Goal: Task Accomplishment & Management: Manage account settings

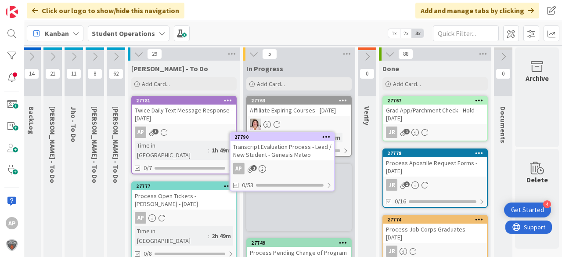
scroll to position [6, 31]
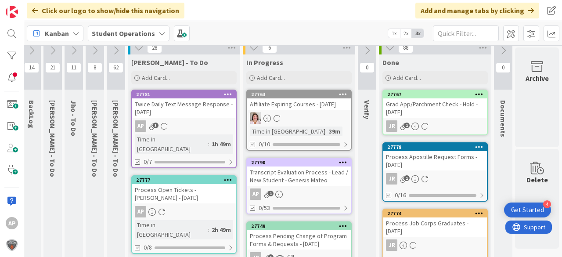
click at [315, 176] on div "Transcript Evaluation Process - Lead / New Student - Genesis Mateo" at bounding box center [299, 175] width 104 height 19
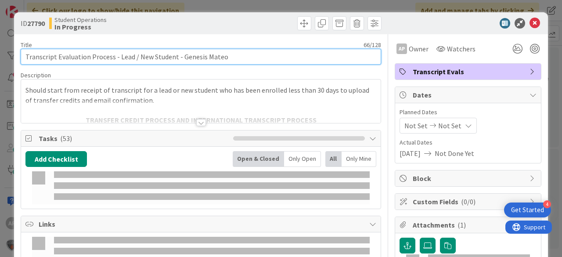
click at [179, 54] on input "Transcript Evaluation Process - Lead / New Student - Genesis Mateo" at bounding box center [201, 57] width 360 height 16
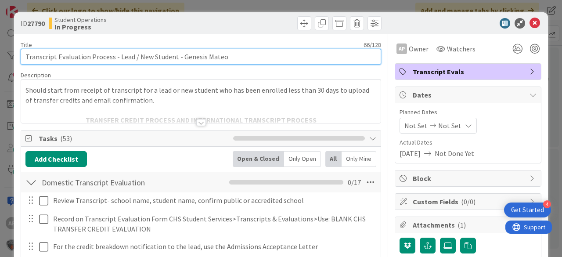
click at [181, 56] on input "Transcript Evaluation Process - Lead / New Student - Genesis Mateo" at bounding box center [201, 57] width 360 height 16
drag, startPoint x: 185, startPoint y: 55, endPoint x: 248, endPoint y: 57, distance: 62.8
click at [248, 57] on input "Transcript Evaluation Process - Lead / New Student - Genesis Mateo" at bounding box center [201, 57] width 360 height 16
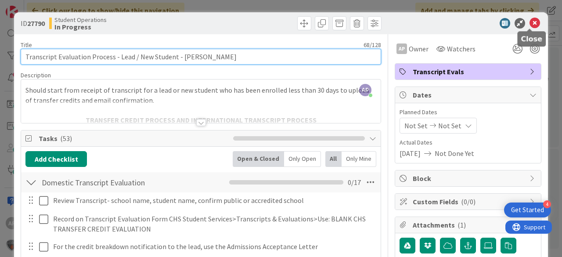
type input "Transcript Evaluation Process - Lead / New Student - [PERSON_NAME]"
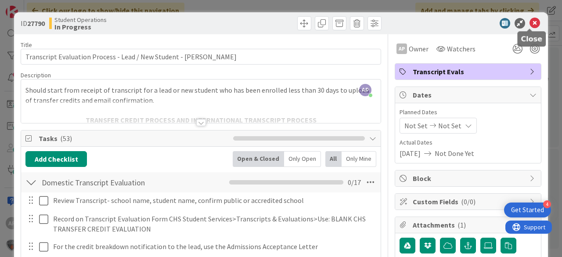
click at [529, 22] on icon at bounding box center [534, 23] width 11 height 11
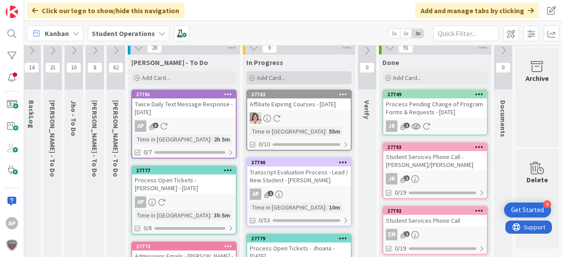
click at [293, 79] on div "Add Card..." at bounding box center [298, 77] width 105 height 13
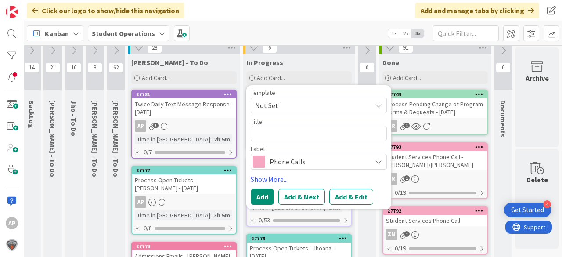
click at [298, 108] on span "Not Set" at bounding box center [310, 105] width 110 height 11
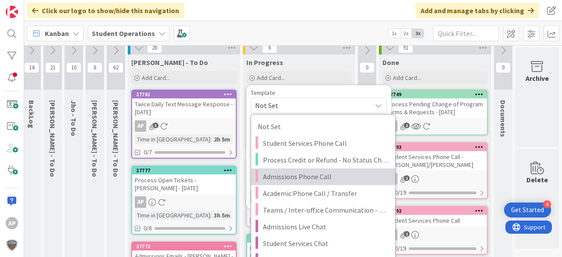
click at [332, 176] on span "Admissions Phone Call" at bounding box center [326, 176] width 126 height 11
type textarea "x"
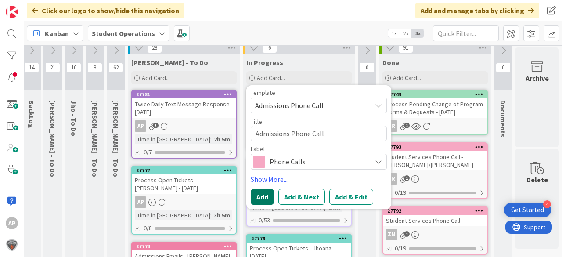
click at [267, 194] on button "Add" at bounding box center [262, 197] width 23 height 16
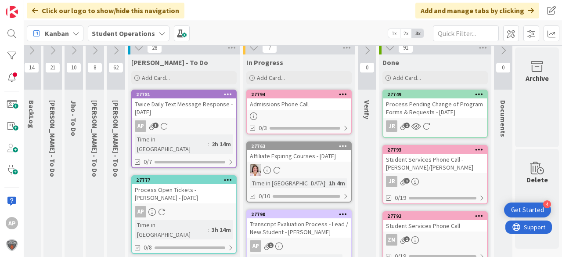
click at [306, 114] on div at bounding box center [299, 115] width 104 height 7
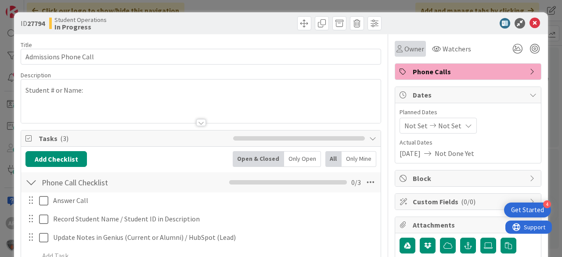
click at [409, 49] on span "Owner" at bounding box center [414, 48] width 20 height 11
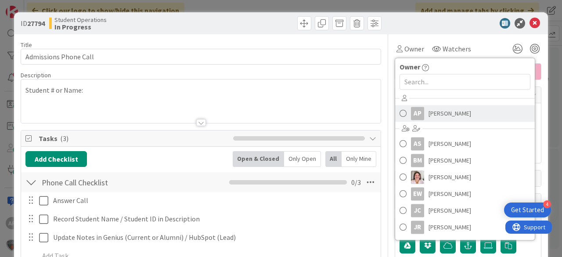
click at [441, 109] on span "[PERSON_NAME]" at bounding box center [449, 113] width 43 height 13
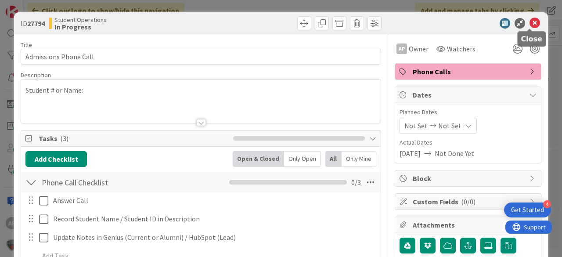
click at [529, 26] on icon at bounding box center [534, 23] width 11 height 11
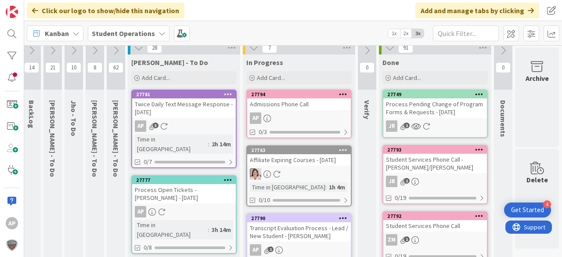
click at [287, 108] on div "Admissions Phone Call" at bounding box center [299, 103] width 104 height 11
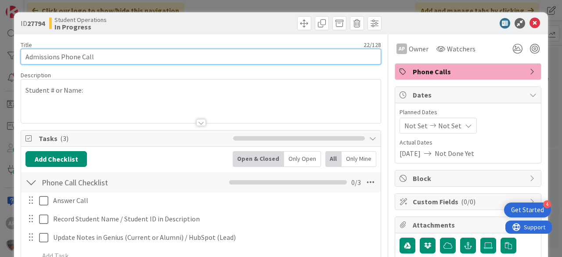
click at [251, 58] on input "Admissions Phone Call" at bounding box center [201, 57] width 360 height 16
type input "Admissions Phone Call - [PERSON_NAME]"
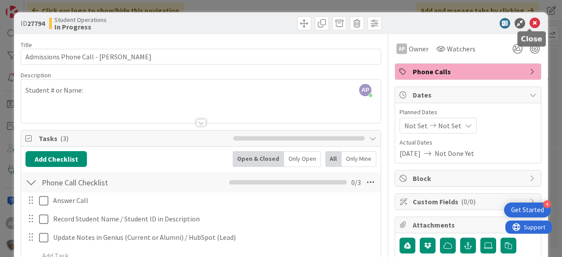
click at [529, 25] on icon at bounding box center [534, 23] width 11 height 11
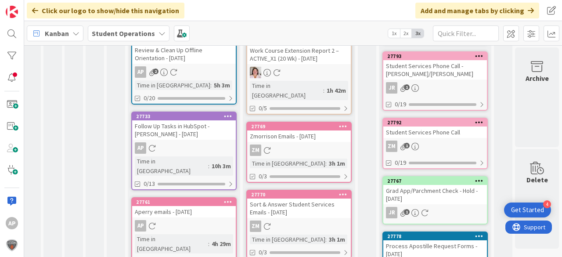
scroll to position [323, 30]
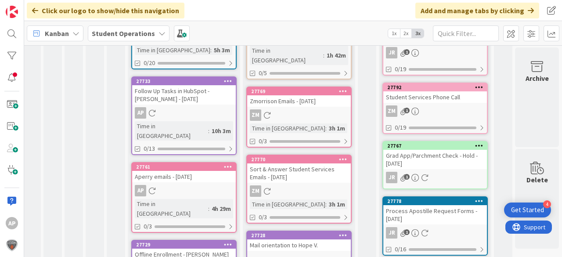
click at [307, 239] on div "Mail orientation to Hope V." at bounding box center [299, 244] width 104 height 11
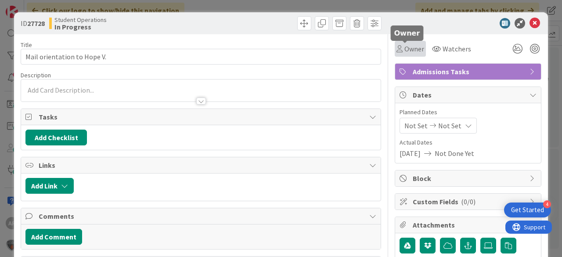
click at [413, 53] on span "Owner" at bounding box center [414, 48] width 20 height 11
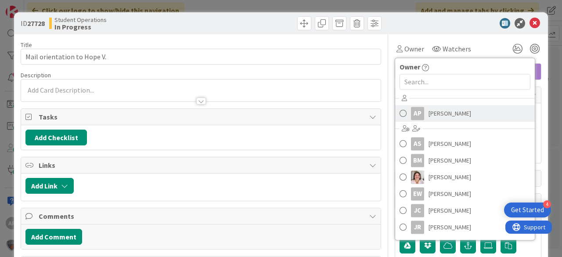
click at [435, 112] on span "[PERSON_NAME]" at bounding box center [449, 113] width 43 height 13
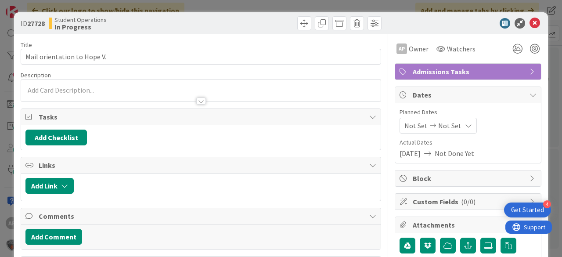
click at [530, 23] on icon at bounding box center [534, 23] width 11 height 11
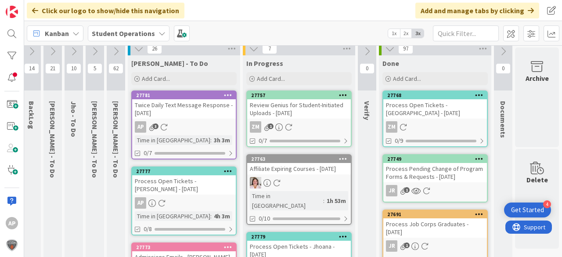
scroll to position [0, 30]
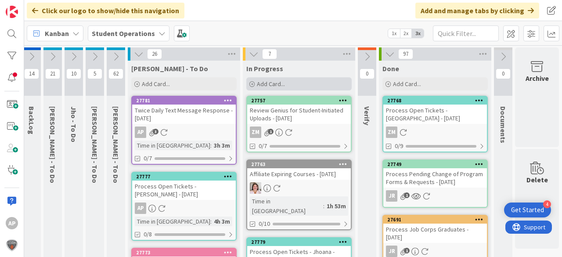
click at [265, 83] on span "Add Card..." at bounding box center [271, 84] width 28 height 8
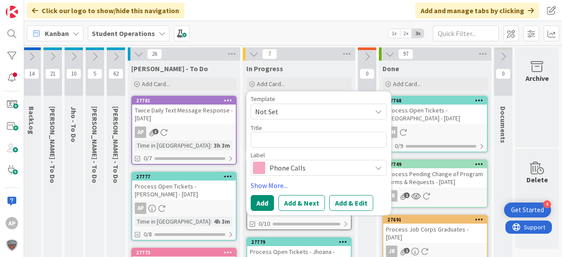
click at [270, 108] on span "Not Set" at bounding box center [310, 111] width 110 height 11
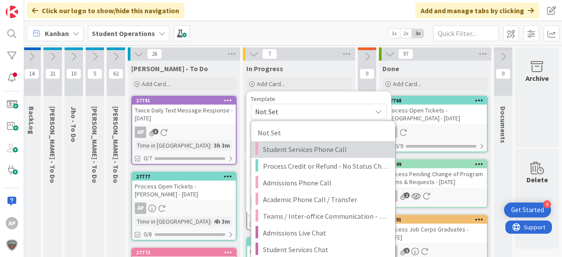
click at [298, 147] on span "Student Services Phone Call" at bounding box center [326, 149] width 126 height 11
type textarea "x"
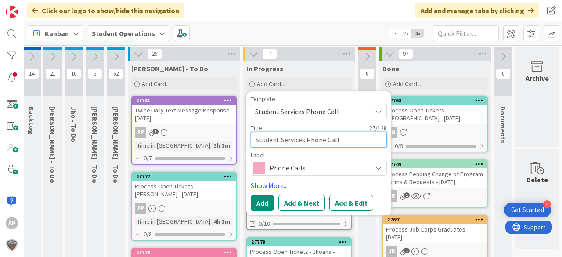
click at [341, 140] on textarea "Student Services Phone Call" at bounding box center [319, 140] width 136 height 16
type textarea "Student Services Phone Call"
type textarea "x"
type textarea "Student Services Phone Call -"
type textarea "x"
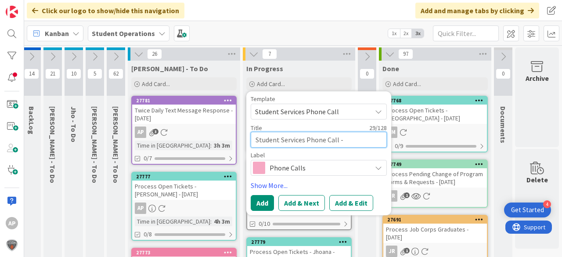
type textarea "Student Services Phone Call -"
type textarea "x"
type textarea "Student Services Phone Call - T"
type textarea "x"
type textarea "Student Services Phone Call - Tr"
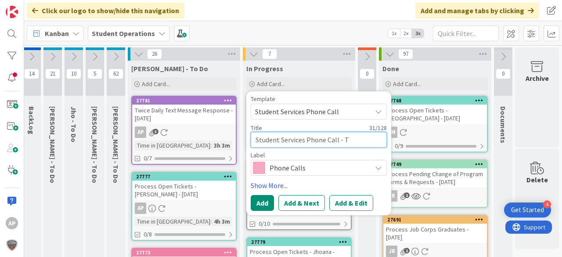
type textarea "x"
type textarea "Student Services Phone Call - Tri"
type textarea "x"
type textarea "Student Services Phone Call - Trin"
type textarea "x"
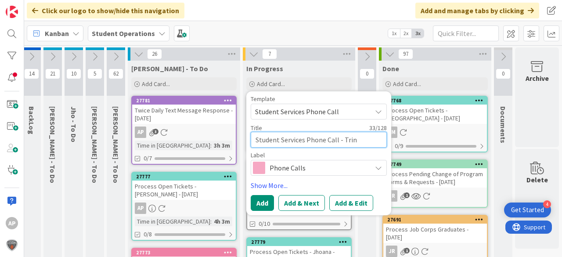
type textarea "Student Services Phone Call - Trini"
type textarea "x"
type textarea "Student Services Phone Call - Trinit"
type textarea "x"
type textarea "Student Services Phone Call - Trinity"
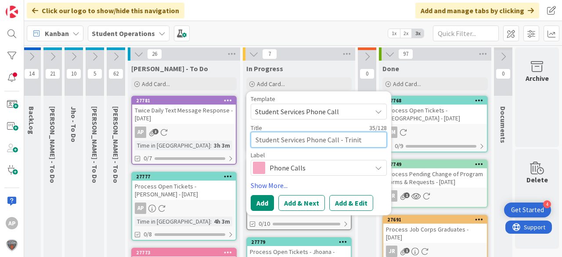
type textarea "x"
type textarea "Student Services Phone Call - Trinity"
type textarea "x"
type textarea "Student Services Phone Call - Trinity S"
type textarea "x"
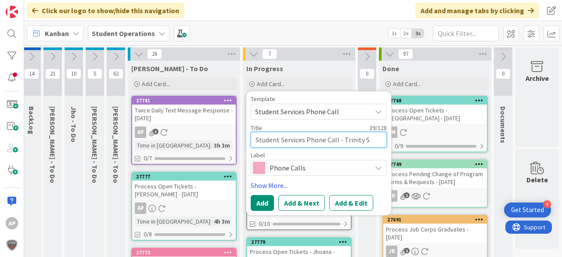
type textarea "Student Services Phone Call - [GEOGRAPHIC_DATA]"
type textarea "x"
type textarea "Student Services Phone Call - Trinity Shi"
type textarea "x"
type textarea "Student Services Phone Call - Trinity Shin"
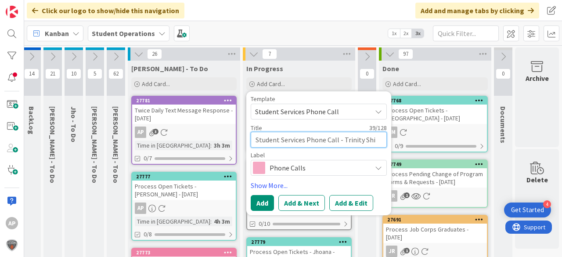
type textarea "x"
type textarea "Student Services Phone Call - Trinity Shing"
type textarea "x"
type textarea "Student Services Phone Call - Trinity Shingl"
type textarea "x"
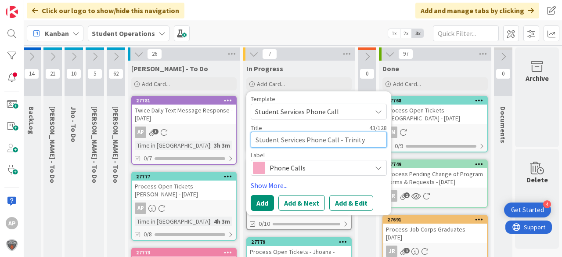
type textarea "Student Services Phone Call - Trinity Shingle"
type textarea "x"
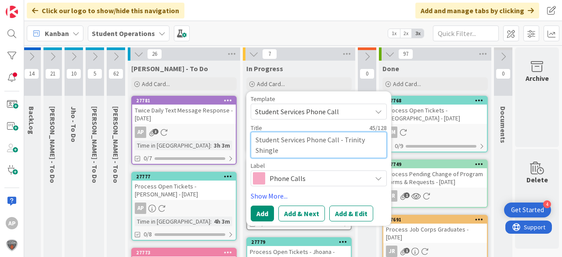
type textarea "Student Services Phone Call - Trinity Shingles"
type textarea "x"
type textarea "Student Services Phone Call - Trinity Shingles"
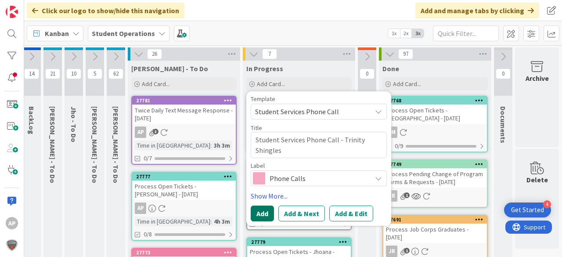
click at [265, 212] on button "Add" at bounding box center [262, 213] width 23 height 16
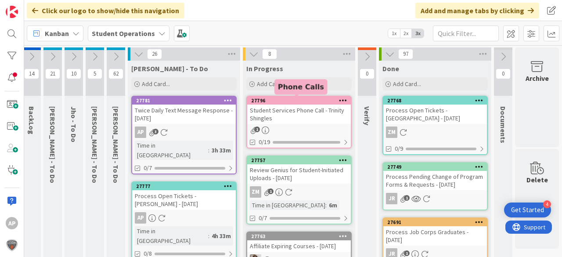
click at [291, 120] on div "Student Services Phone Call - Trinity Shingles" at bounding box center [299, 113] width 104 height 19
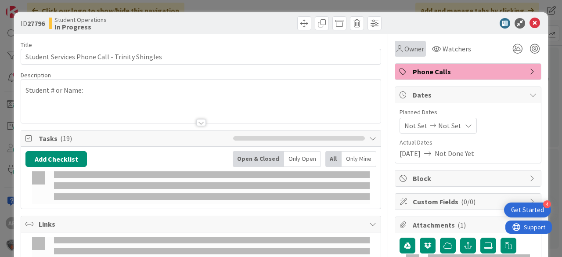
click at [408, 46] on span "Owner" at bounding box center [414, 48] width 20 height 11
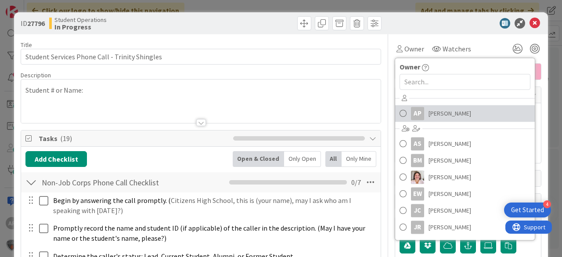
click at [437, 111] on span "[PERSON_NAME]" at bounding box center [449, 113] width 43 height 13
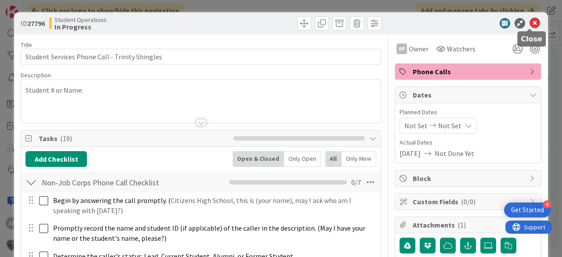
click at [531, 24] on icon at bounding box center [534, 23] width 11 height 11
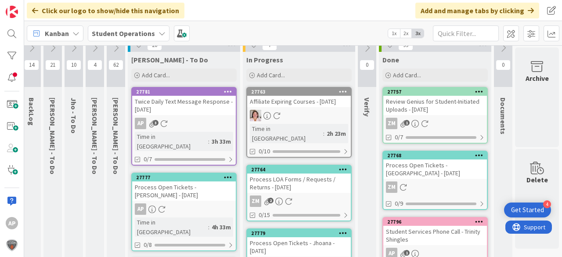
click at [269, 67] on div "In Progress Add Card... Template Not Set Not Set Student Services Phone Call Pr…" at bounding box center [299, 68] width 112 height 32
click at [269, 69] on div "Add Card..." at bounding box center [298, 74] width 105 height 13
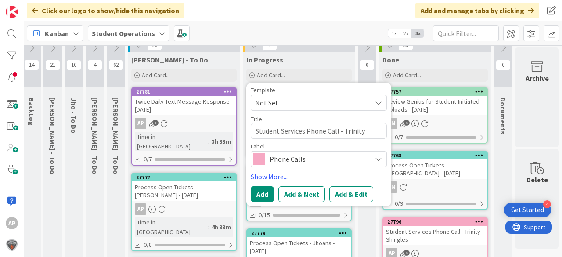
click at [308, 95] on span "Not Set" at bounding box center [319, 103] width 136 height 16
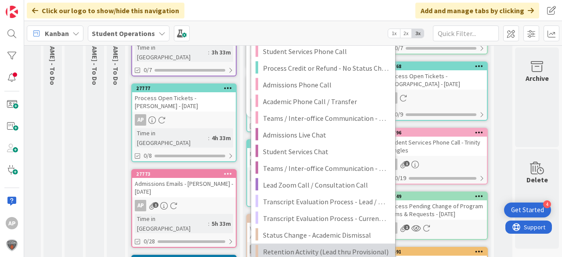
scroll to position [149, 31]
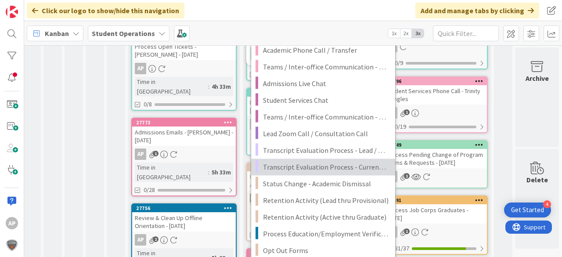
click at [342, 168] on span "Transcript Evaluation Process - Current Student" at bounding box center [326, 166] width 126 height 11
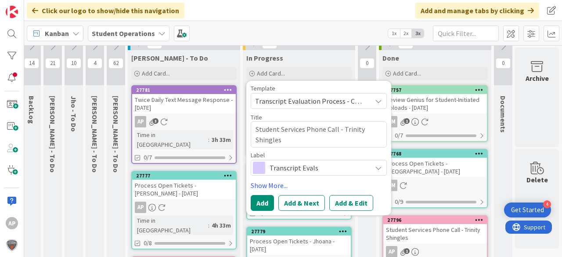
scroll to position [9, 31]
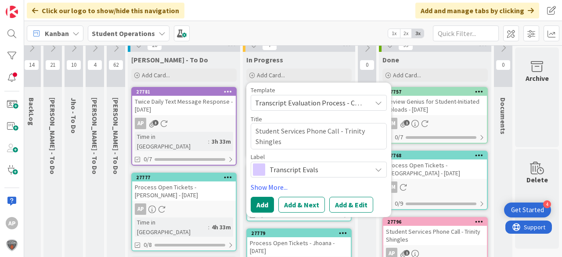
click at [335, 105] on span "Transcript Evaluation Process - Current Student" at bounding box center [310, 102] width 110 height 11
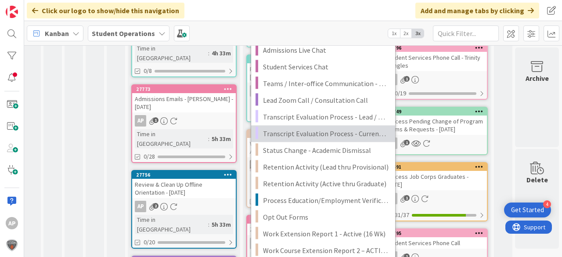
scroll to position [184, 31]
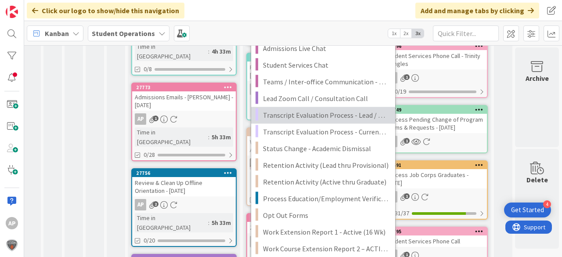
click at [341, 113] on span "Transcript Evaluation Process - Lead / New Student" at bounding box center [326, 114] width 126 height 11
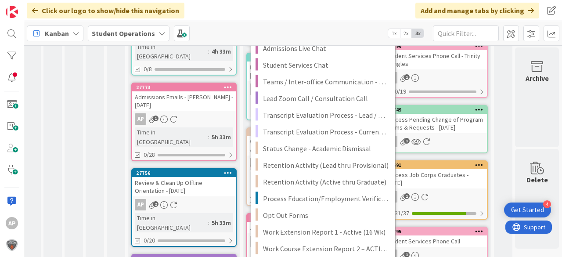
type textarea "x"
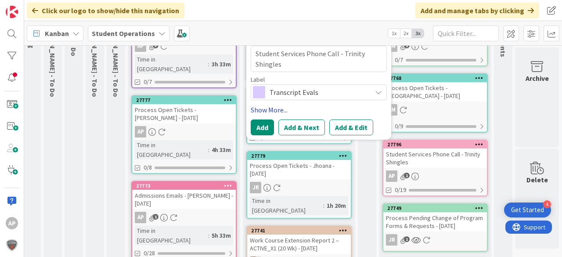
scroll to position [79, 31]
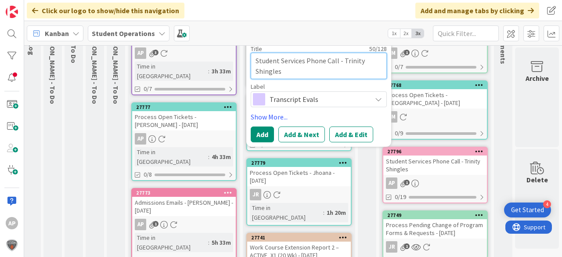
click at [304, 70] on textarea "Transcript Evaluation Process - Lead / New Student" at bounding box center [319, 66] width 136 height 26
type textarea "Transcript Evaluation Process - Lead / New Student"
type textarea "x"
type textarea "Transcript Evaluation Process - Lead / New Student -"
type textarea "x"
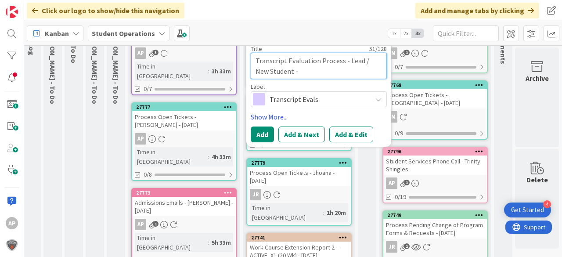
type textarea "Transcript Evaluation Process - Lead / New Student -"
type textarea "x"
type textarea "Transcript Evaluation Process - Lead / New Student - D"
type textarea "x"
type textarea "Transcript Evaluation Process - Lead / New Student - Da"
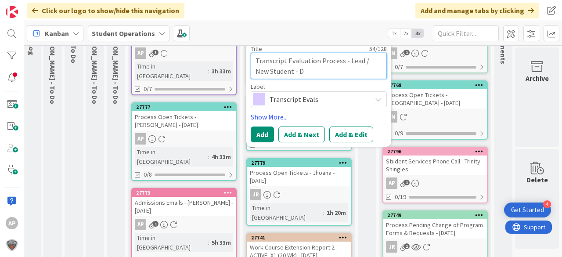
type textarea "x"
type textarea "Transcript Evaluation Process - Lead / New Student - Dak"
type textarea "x"
type textarea "Transcript Evaluation Process - Lead / New Student - [PERSON_NAME]"
type textarea "x"
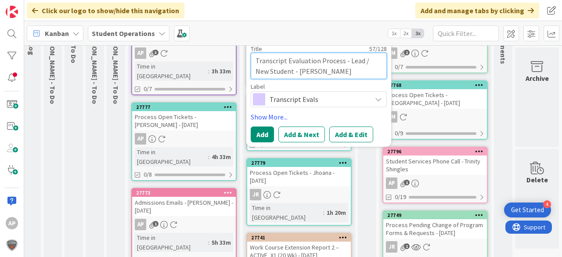
type textarea "Transcript Evaluation Process - Lead / New Student - Dakot"
type textarea "x"
type textarea "Transcript Evaluation Process - Lead / New Student - Dakota"
type textarea "x"
type textarea "Transcript Evaluation Process - Lead / New Student - Dakota"
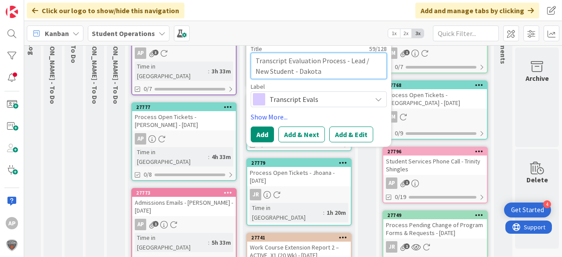
type textarea "x"
type textarea "Transcript Evaluation Process - Lead / New Student - [PERSON_NAME]"
type textarea "x"
type textarea "Transcript Evaluation Process - Lead / New Student - [PERSON_NAME]"
type textarea "x"
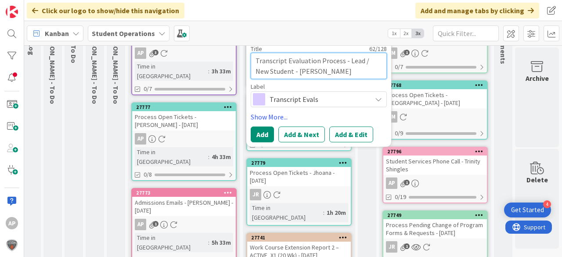
type textarea "Transcript Evaluation Process - Lead / New Student - [PERSON_NAME]"
type textarea "x"
type textarea "Transcript Evaluation Process - Lead / New Student - [PERSON_NAME]"
type textarea "x"
type textarea "Transcript Evaluation Process - Lead / New Student - [PERSON_NAME]"
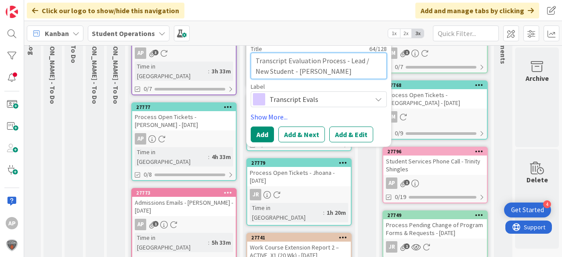
type textarea "x"
type textarea "Transcript Evaluation Process - Lead / New Student - [PERSON_NAME]"
type textarea "x"
type textarea "Transcript Evaluation Process - Lead / New Student - [PERSON_NAME]"
type textarea "x"
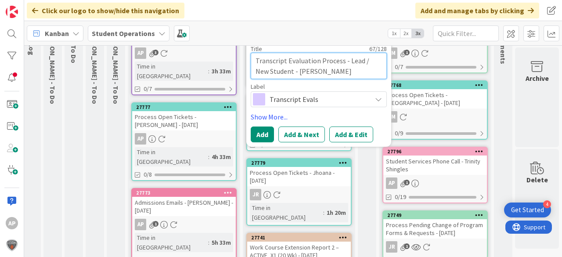
type textarea "Transcript Evaluation Process - Lead / New Student - [PERSON_NAME]"
type textarea "x"
type textarea "Transcript Evaluation Process - Lead / New Student - [PERSON_NAME]"
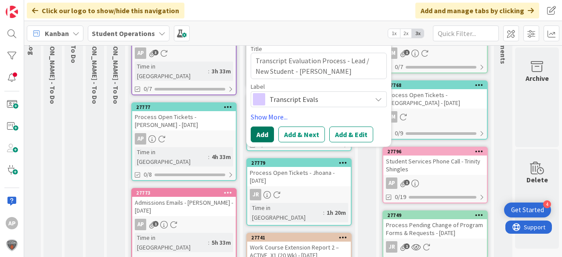
click at [257, 132] on button "Add" at bounding box center [262, 134] width 23 height 16
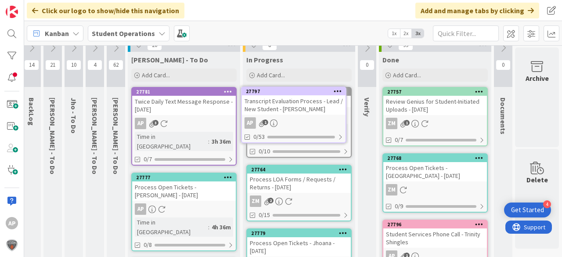
scroll to position [0, 31]
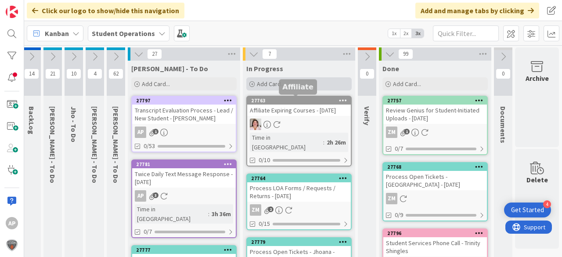
click at [291, 83] on div "Add Card..." at bounding box center [298, 83] width 105 height 13
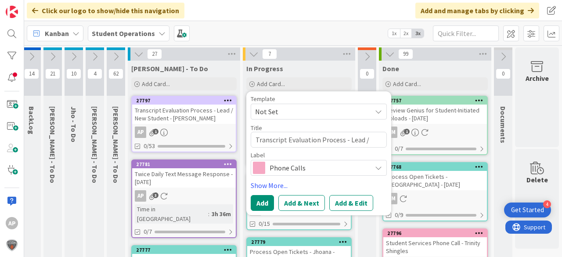
click at [298, 117] on span "Not Set" at bounding box center [319, 112] width 136 height 16
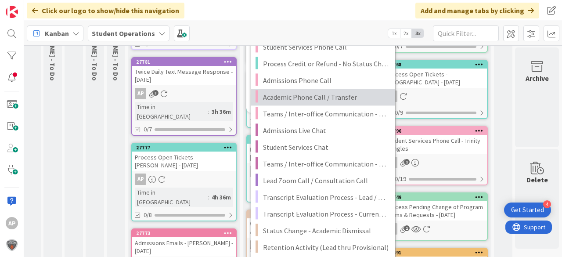
scroll to position [140, 31]
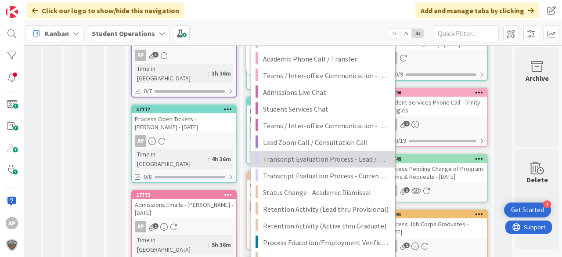
click at [360, 161] on span "Transcript Evaluation Process - Lead / New Student" at bounding box center [326, 158] width 126 height 11
type textarea "x"
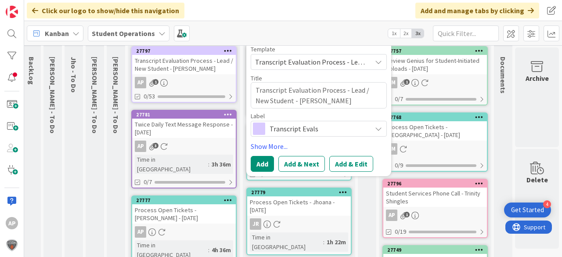
scroll to position [35, 31]
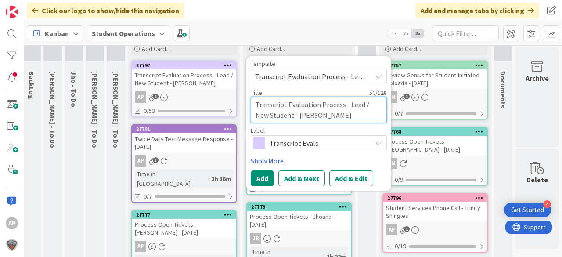
click at [312, 118] on textarea "Transcript Evaluation Process - Lead / New Student" at bounding box center [319, 110] width 136 height 26
type textarea "Transcript Evaluation Process - Lead / New Student"
type textarea "x"
type textarea "Transcript Evaluation Process - Lead / New Student -"
type textarea "x"
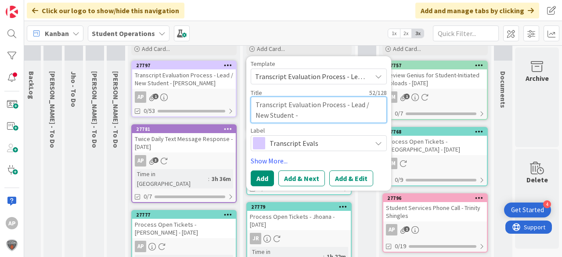
type textarea "Transcript Evaluation Process - Lead / New Student -"
type textarea "x"
type textarea "Transcript Evaluation Process - Lead / New Student - V"
type textarea "x"
type textarea "Transcript Evaluation Process - Lead / New Student - Va"
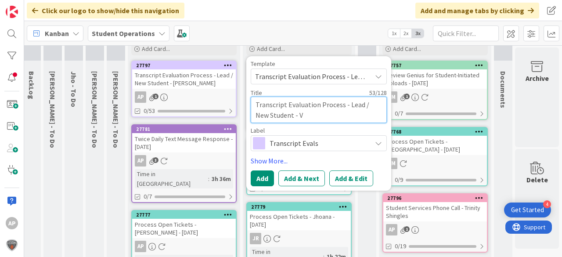
type textarea "x"
type textarea "Transcript Evaluation Process - Lead / New Student - Van"
type textarea "x"
type textarea "Transcript Evaluation Process - Lead / New Student - Vane"
type textarea "x"
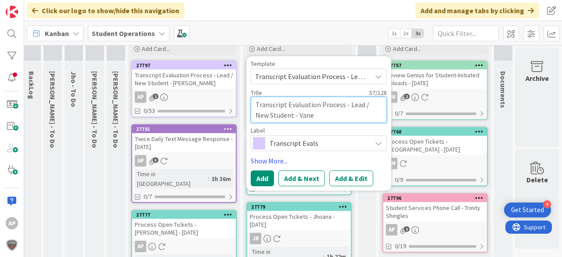
type textarea "Transcript Evaluation Process - Lead / New Student - Vanes"
type textarea "x"
type textarea "Transcript Evaluation Process - Lead / New Student - [PERSON_NAME]"
type textarea "x"
type textarea "Transcript Evaluation Process - Lead / New Student - [PERSON_NAME]"
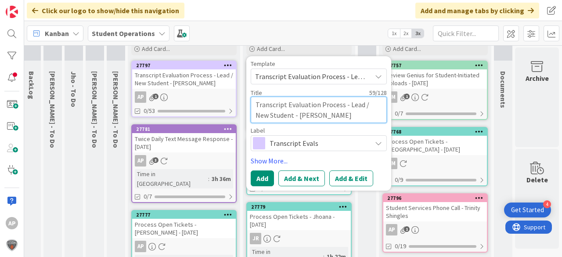
type textarea "x"
type textarea "Transcript Evaluation Process - Lead / New Student - [PERSON_NAME]"
type textarea "x"
type textarea "Transcript Evaluation Process - Lead / New Student - [PERSON_NAME] [PERSON_NAME]"
type textarea "x"
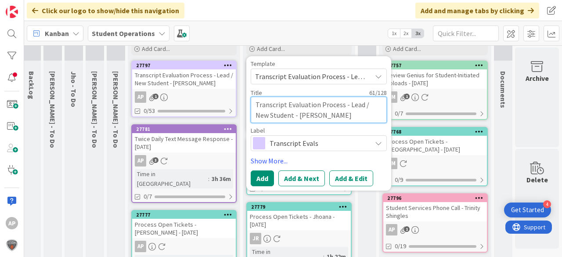
type textarea "Transcript Evaluation Process - Lead / New Student - [PERSON_NAME]"
type textarea "x"
type textarea "Transcript Evaluation Process - Lead / New Student - [PERSON_NAME]"
type textarea "x"
type textarea "Transcript Evaluation Process - Lead / New Student - [PERSON_NAME]"
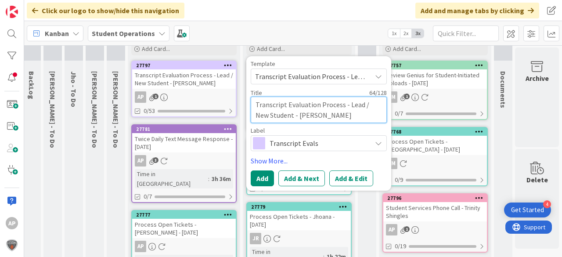
type textarea "x"
type textarea "Transcript Evaluation Process - Lead / New Student - [PERSON_NAME]"
type textarea "x"
type textarea "Transcript Evaluation Process - Lead / New Student - [PERSON_NAME]"
type textarea "x"
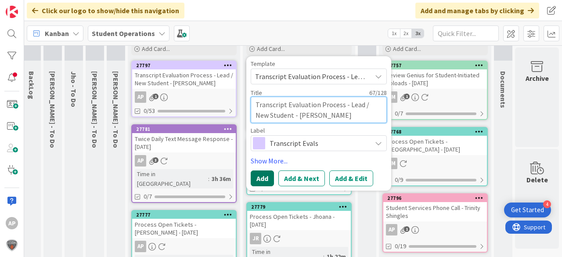
type textarea "Transcript Evaluation Process - Lead / New Student - [PERSON_NAME]"
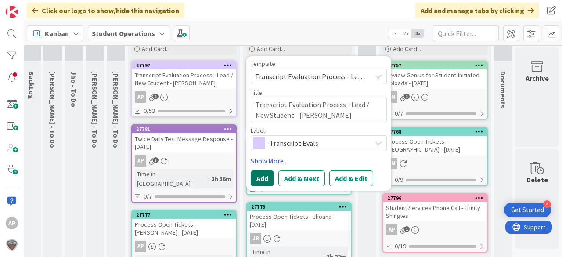
click at [260, 170] on button "Add" at bounding box center [262, 178] width 23 height 16
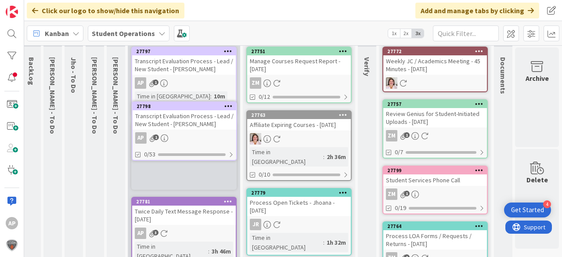
scroll to position [40, 31]
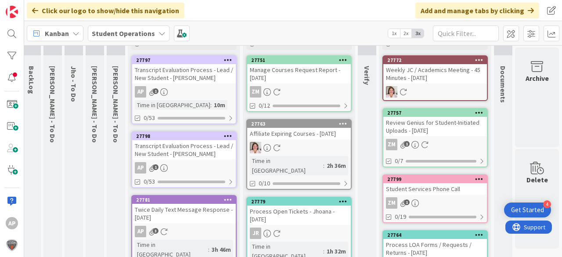
click at [195, 164] on div "AP 1" at bounding box center [184, 167] width 104 height 11
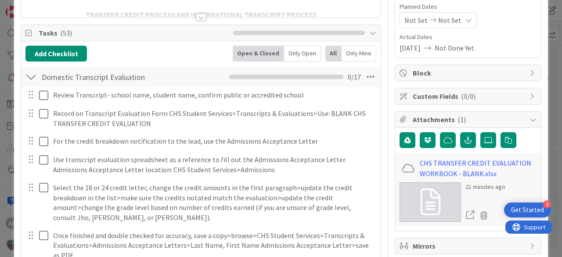
scroll to position [176, 0]
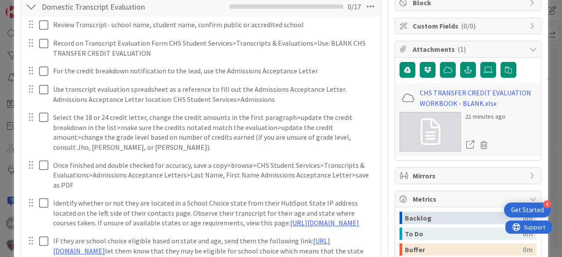
click at [32, 6] on div at bounding box center [30, 7] width 11 height 16
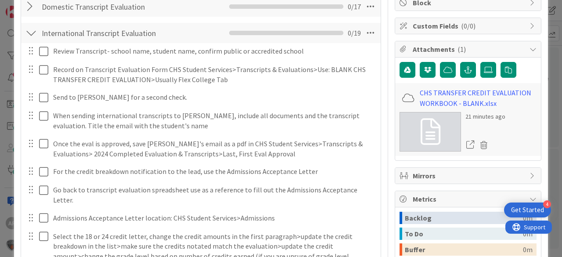
scroll to position [0, 0]
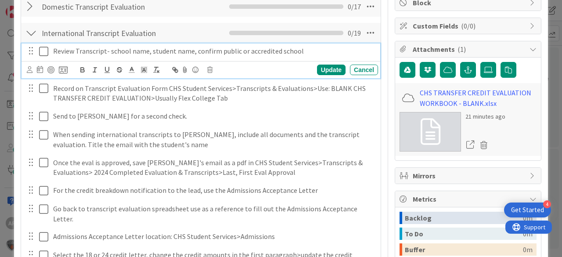
click at [42, 51] on icon at bounding box center [43, 51] width 9 height 11
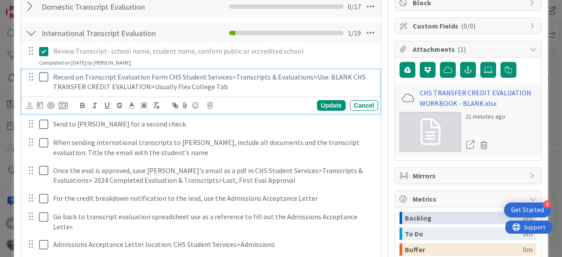
click at [43, 77] on icon at bounding box center [43, 77] width 9 height 11
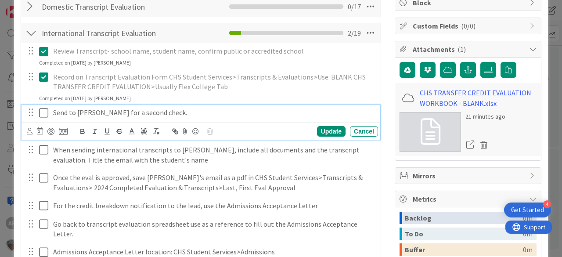
click at [46, 108] on icon at bounding box center [43, 113] width 9 height 11
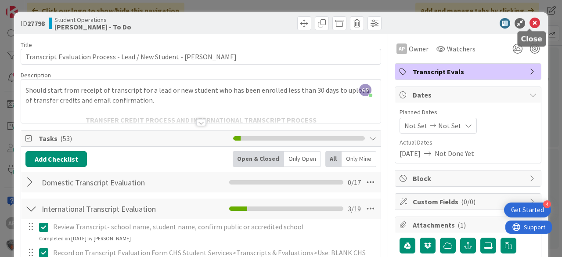
click at [529, 22] on icon at bounding box center [534, 23] width 11 height 11
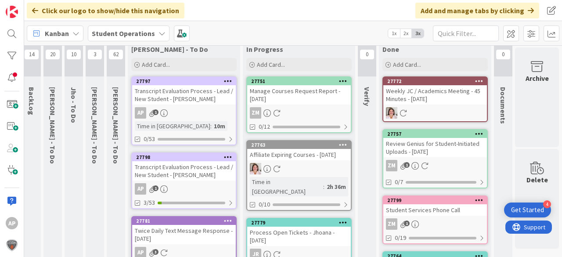
scroll to position [0, 31]
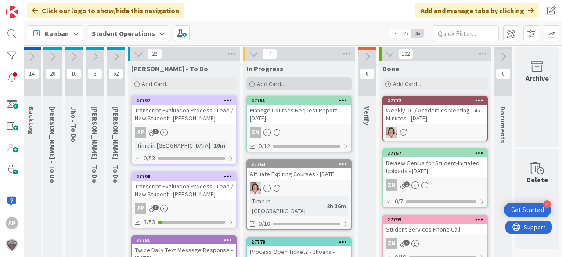
click at [262, 83] on span "Add Card..." at bounding box center [271, 84] width 28 height 8
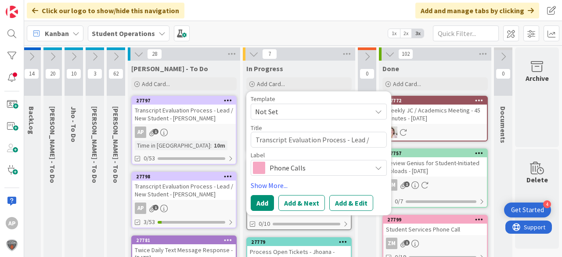
click at [281, 107] on span "Not Set" at bounding box center [310, 111] width 110 height 11
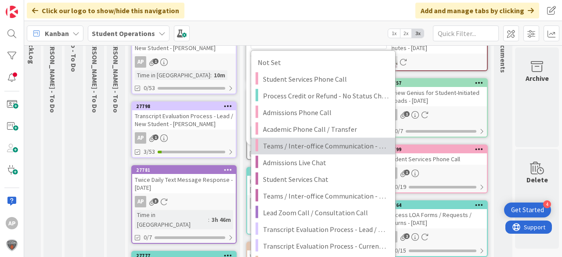
scroll to position [105, 31]
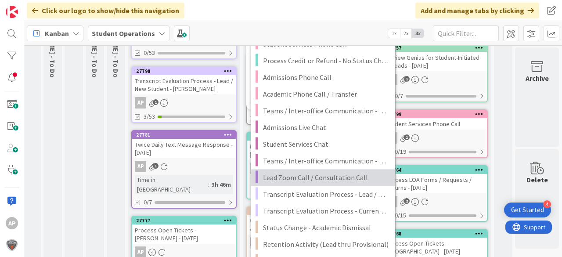
click at [312, 172] on span "Lead Zoom Call / Consultation Call" at bounding box center [326, 177] width 126 height 11
type textarea "x"
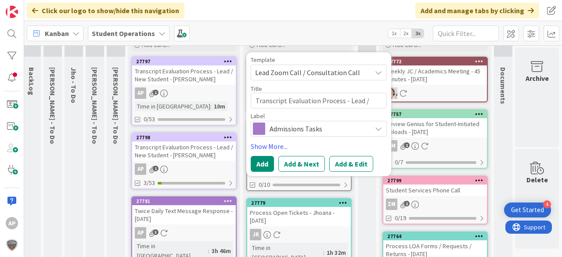
scroll to position [35, 31]
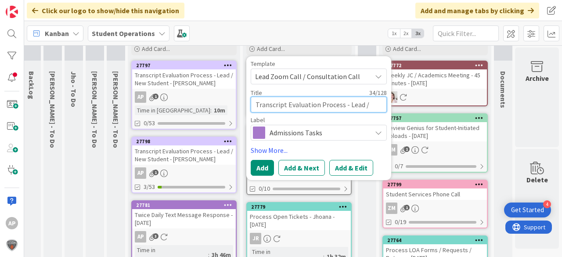
click at [361, 106] on textarea "Lead Zoom Call / Consultation Call" at bounding box center [319, 105] width 136 height 16
type textarea "Lead Zoom Call / Consultation Call"
type textarea "x"
type textarea "Lead Zoom Call / Consultation Call -"
type textarea "x"
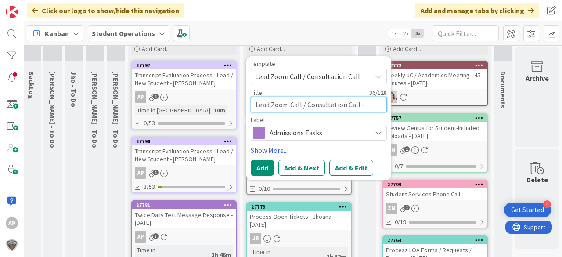
type textarea "Lead Zoom Call / Consultation Call -"
type textarea "x"
type textarea "Lead Zoom Call / Consultation Call - R"
type textarea "x"
type textarea "Lead Zoom Call / Consultation Call - Ro"
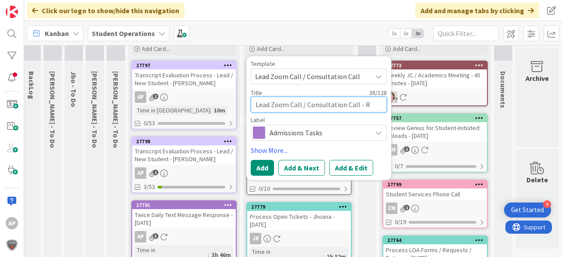
type textarea "x"
type textarea "Lead Zoom Call / Consultation Call - Rop"
type textarea "x"
type textarea "Lead Zoom Call / Consultation Call - Roph"
type textarea "x"
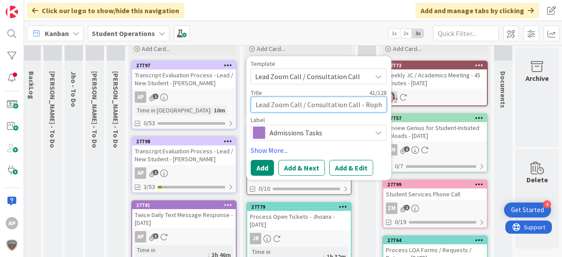
type textarea "Lead Zoom Call / Consultation Call - Rophe"
type textarea "x"
type textarea "Lead Zoom Call / Consultation Call - Rophe"
type textarea "x"
type textarea "Lead Zoom Call / Consultation Call - Rophe W"
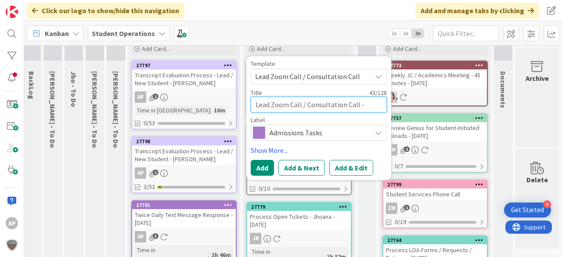
type textarea "x"
type textarea "Lead Zoom Call / Consultation Call - [PERSON_NAME]"
type textarea "x"
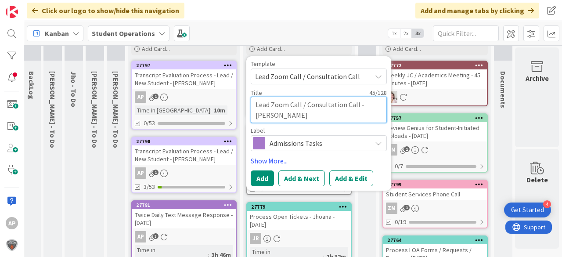
type textarea "Lead Zoom Call / Consultation Call - Rophe Wri"
type textarea "x"
type textarea "Lead Zoom Call / Consultation Call - Rophe Wrig"
type textarea "x"
type textarea "Lead Zoom Call / Consultation Call - [PERSON_NAME]"
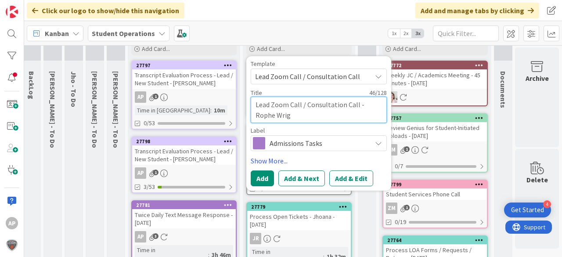
type textarea "x"
type textarea "Lead Zoom Call / Consultation Call - [PERSON_NAME]"
type textarea "x"
type textarea "Lead Zoom Call / Consultation Call - [PERSON_NAME]"
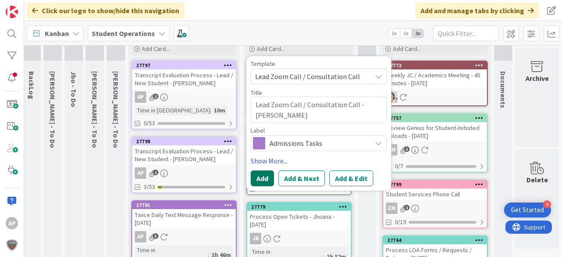
click at [252, 177] on button "Add" at bounding box center [262, 178] width 23 height 16
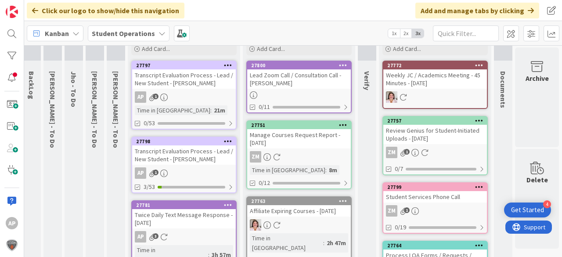
click at [299, 81] on div "Lead Zoom Call / Consultation Call - [PERSON_NAME]" at bounding box center [299, 78] width 104 height 19
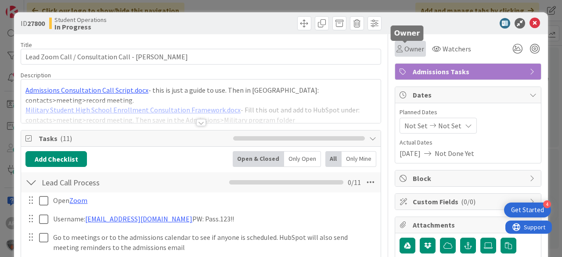
click at [408, 48] on span "Owner" at bounding box center [414, 48] width 20 height 11
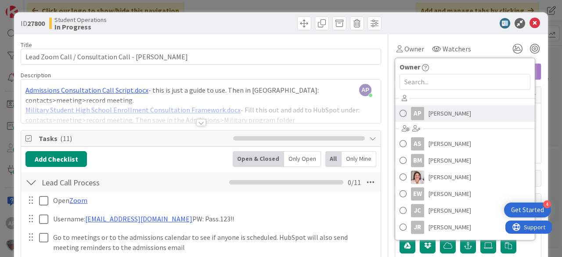
click at [439, 115] on span "[PERSON_NAME]" at bounding box center [449, 113] width 43 height 13
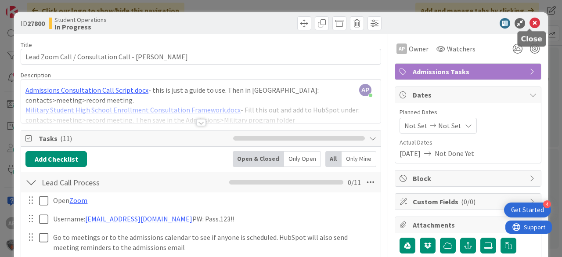
click at [529, 19] on icon at bounding box center [534, 23] width 11 height 11
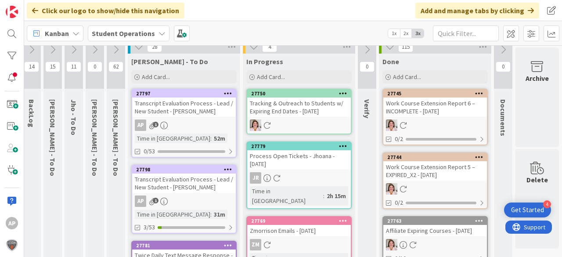
scroll to position [0, 31]
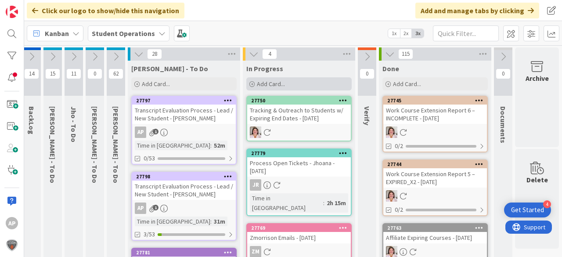
click at [287, 86] on div "Add Card..." at bounding box center [298, 83] width 105 height 13
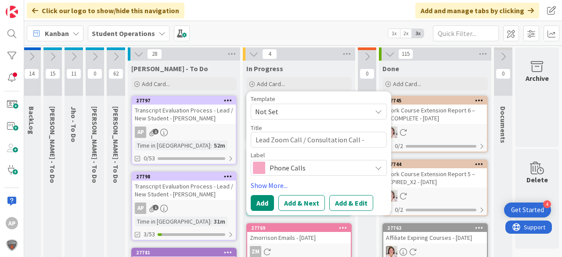
click at [295, 117] on span "Not Set" at bounding box center [310, 111] width 110 height 11
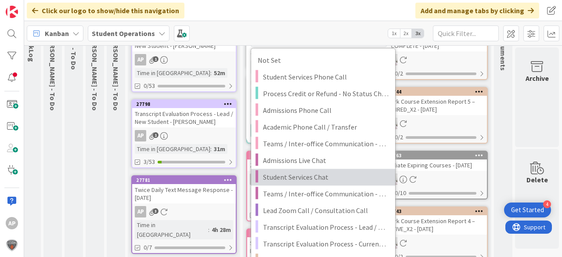
scroll to position [105, 31]
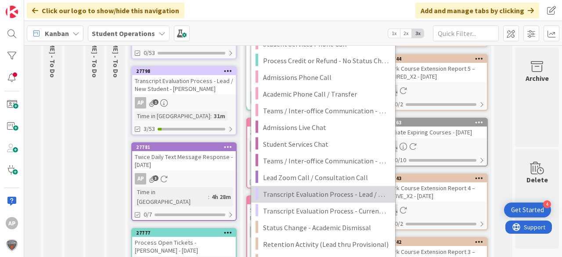
click at [352, 190] on span "Transcript Evaluation Process - Lead / New Student" at bounding box center [326, 193] width 126 height 11
type textarea "x"
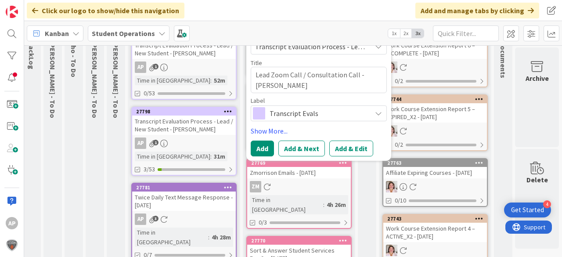
scroll to position [35, 31]
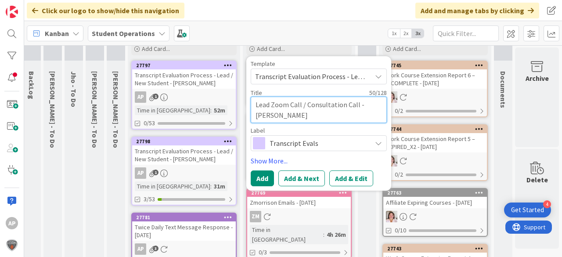
click at [317, 119] on textarea "Transcript Evaluation Process - Lead / New Student" at bounding box center [319, 110] width 136 height 26
type textarea "Transcript Evaluation Process - Lead / New Student"
type textarea "x"
type textarea "Transcript Evaluation Process - Lead / New Student -"
type textarea "x"
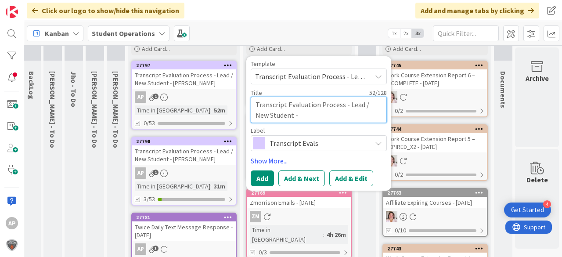
type textarea "Transcript Evaluation Process - Lead / New Student -"
type textarea "x"
type textarea "Transcript Evaluation Process - Lead / New Student - J"
type textarea "x"
type textarea "Transcript Evaluation Process - Lead / New Student - Je"
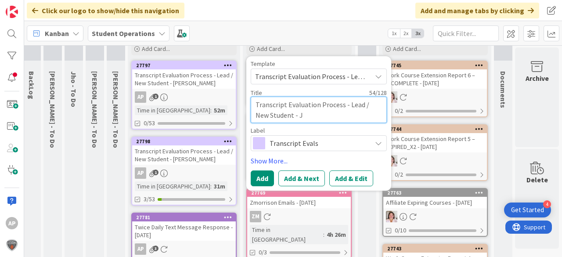
type textarea "x"
type textarea "Transcript Evaluation Process - Lead / New Student - Jer"
type textarea "x"
type textarea "Transcript Evaluation Process - Lead / New Student - [PERSON_NAME]"
type textarea "x"
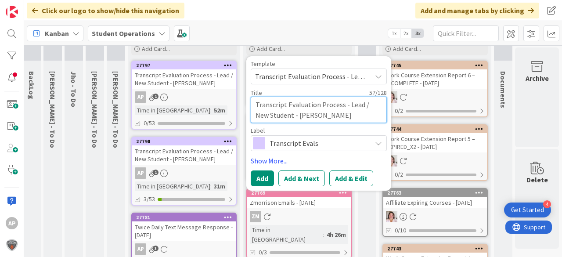
type textarea "Transcript Evaluation Process - Lead / New Student - [PERSON_NAME]"
type textarea "x"
type textarea "Transcript Evaluation Process - Lead / New Student - [PERSON_NAME]"
type textarea "x"
type textarea "Transcript Evaluation Process - Lead / New Student - [GEOGRAPHIC_DATA]"
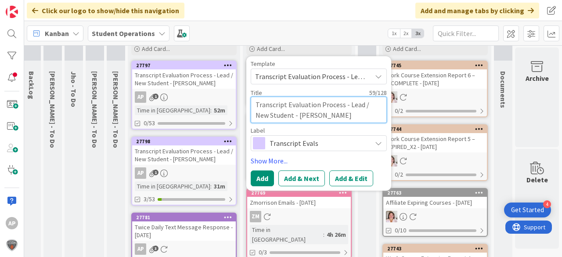
type textarea "x"
type textarea "Transcript Evaluation Process - Lead / New Student - [GEOGRAPHIC_DATA]"
type textarea "x"
type textarea "Transcript Evaluation Process - Lead / New Student - [PERSON_NAME]"
type textarea "x"
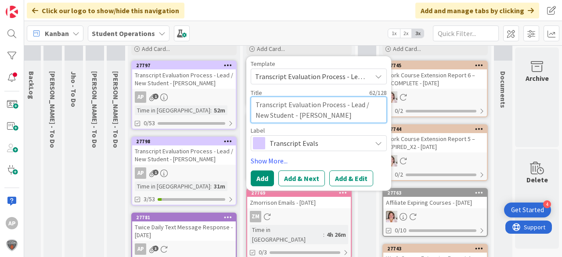
type textarea "Transcript Evaluation Process - Lead / New Student - [PERSON_NAME]"
type textarea "x"
type textarea "Transcript Evaluation Process - Lead / New Student - Jericho [DATE]"
type textarea "x"
type textarea "Transcript Evaluation Process - Lead / New Student - Jericho Julm"
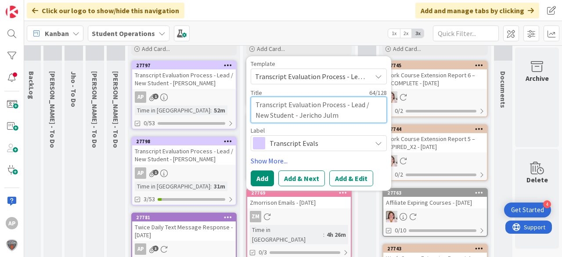
type textarea "x"
type textarea "Transcript Evaluation Process - Lead / New Student - [PERSON_NAME]"
type textarea "x"
type textarea "Transcript Evaluation Process - Lead / New Student - [PERSON_NAME]"
type textarea "x"
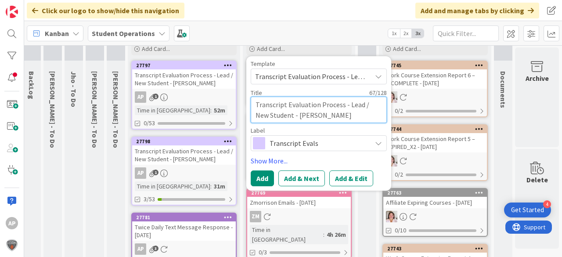
type textarea "Transcript Evaluation Process - Lead / New Student - Jericho Julmist"
type textarea "x"
type textarea "Transcript Evaluation Process - Lead / New Student - Jericho Julmist"
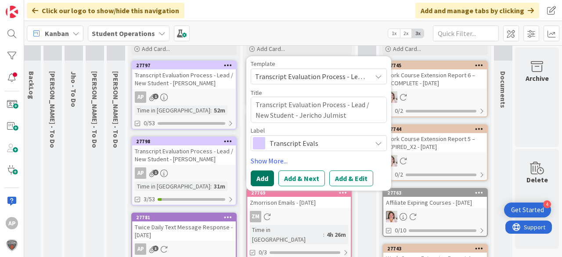
drag, startPoint x: 253, startPoint y: 177, endPoint x: 261, endPoint y: 217, distance: 40.2
click at [253, 177] on button "Add" at bounding box center [262, 178] width 23 height 16
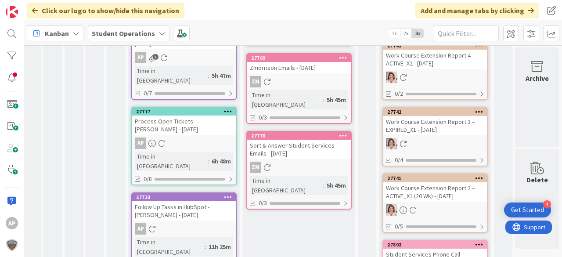
scroll to position [0, 31]
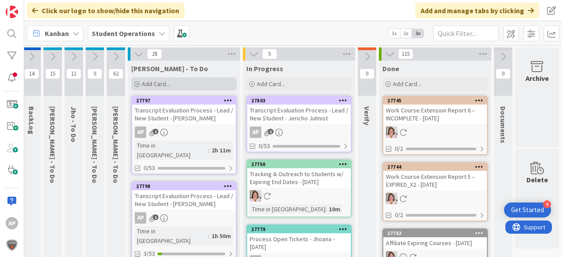
click at [180, 82] on div "Add Card..." at bounding box center [183, 83] width 105 height 13
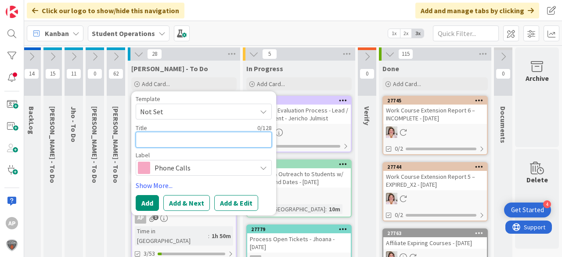
click at [183, 143] on textarea at bounding box center [204, 140] width 136 height 16
type textarea "S"
type textarea "x"
type textarea "Se"
type textarea "x"
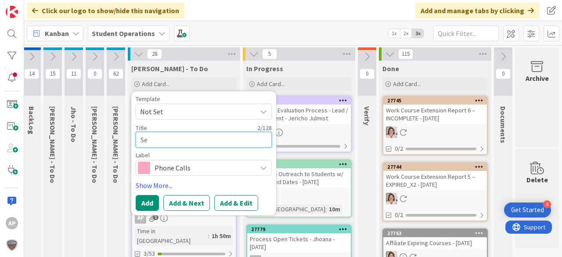
type textarea "Sen"
type textarea "x"
type textarea "Send"
type textarea "x"
type textarea "Send"
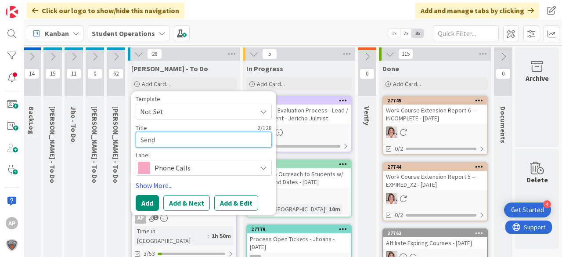
type textarea "x"
type textarea "Send l"
type textarea "x"
type textarea "Send le"
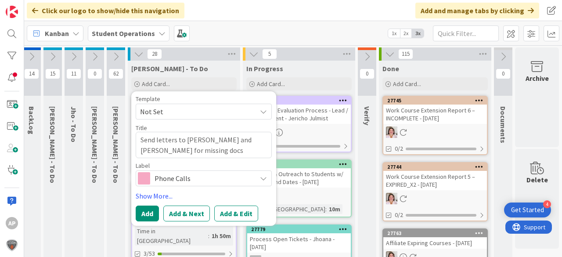
click at [203, 178] on span "Phone Calls" at bounding box center [202, 178] width 97 height 12
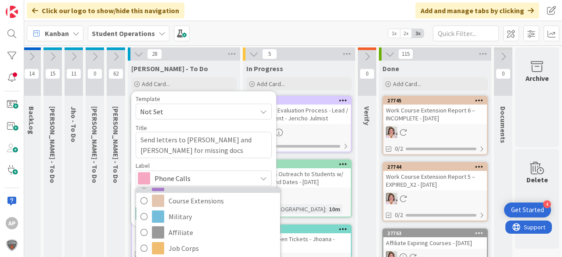
scroll to position [140, 0]
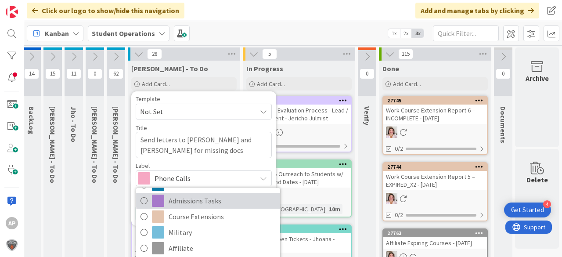
click at [211, 202] on span "Admissions Tasks" at bounding box center [222, 200] width 107 height 13
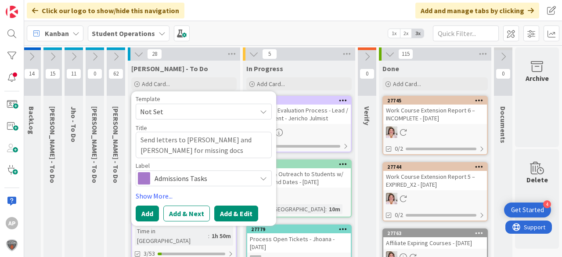
click at [241, 212] on button "Add & Edit" at bounding box center [236, 213] width 44 height 16
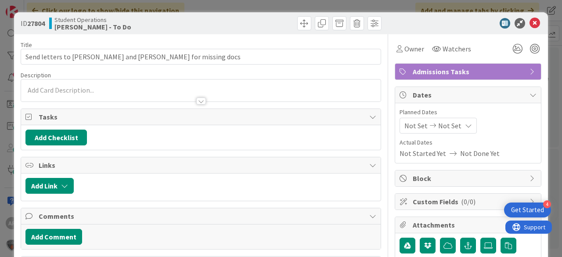
click at [100, 87] on div at bounding box center [200, 90] width 359 height 22
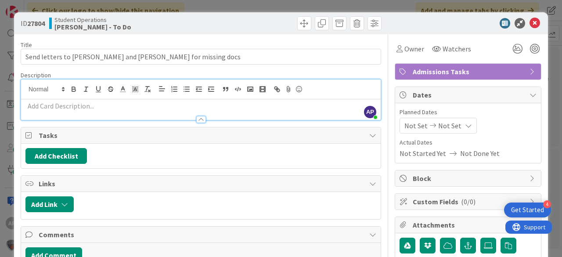
click at [144, 107] on p at bounding box center [200, 106] width 351 height 10
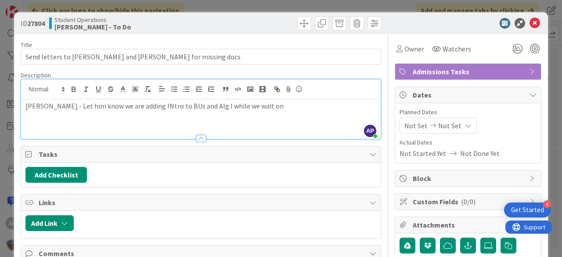
click at [142, 106] on p "[PERSON_NAME] - Let him know we are adding INtro to BUs and Alg I while we wait…" at bounding box center [200, 106] width 351 height 10
click at [163, 103] on p "[PERSON_NAME] - Let him know we are adding Intro to BUs and Alg I while we wait…" at bounding box center [200, 106] width 351 height 10
click at [251, 104] on p "[PERSON_NAME] - Let him know we are adding Intro to Bus and Alg I while we wait…" at bounding box center [200, 106] width 351 height 10
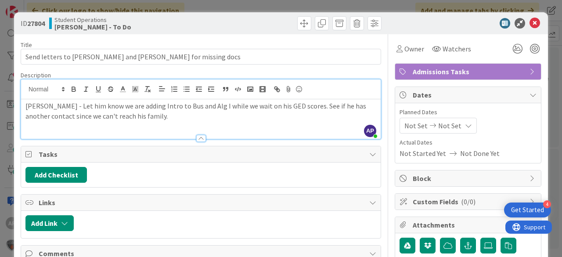
click at [49, 115] on p "[PERSON_NAME] - Let him know we are adding Intro to Bus and Alg I while we wait…" at bounding box center [200, 111] width 351 height 20
click at [200, 118] on p "[PERSON_NAME] - Let him know we are adding Intro to Bus and Alg I while we wait…" at bounding box center [200, 111] width 351 height 20
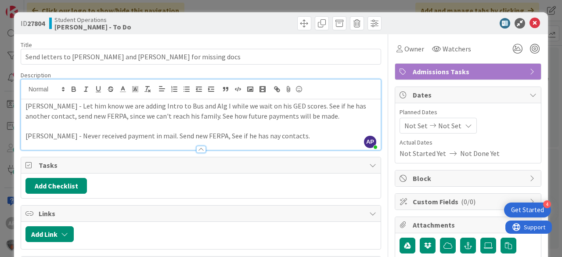
click at [244, 136] on p "[PERSON_NAME] - Never received payment in mail. Send new FERPA, See if he has n…" at bounding box center [200, 136] width 351 height 10
click at [278, 136] on p "[PERSON_NAME] - Never received payment in mail. Send new FERPA, See if he has a…" at bounding box center [200, 136] width 351 height 10
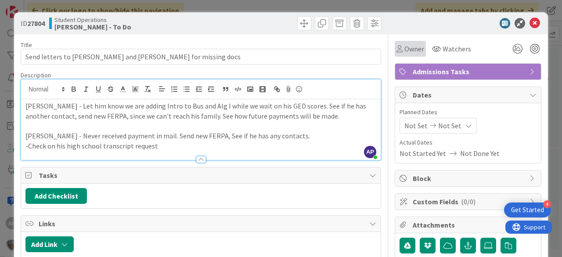
click at [404, 48] on span "Owner" at bounding box center [414, 48] width 20 height 11
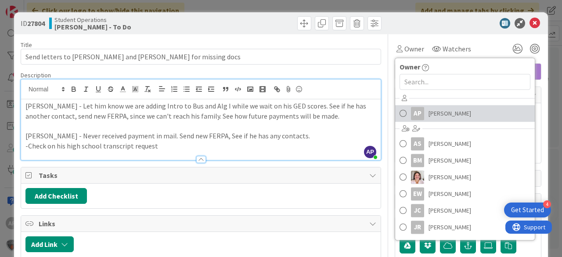
click at [435, 116] on span "[PERSON_NAME]" at bounding box center [449, 113] width 43 height 13
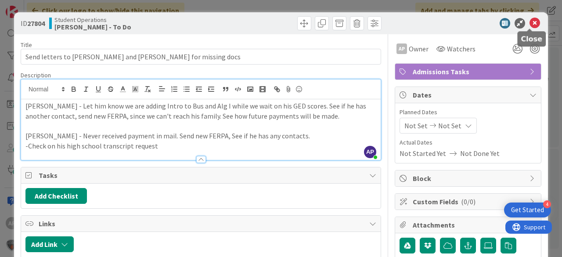
click at [529, 23] on icon at bounding box center [534, 23] width 11 height 11
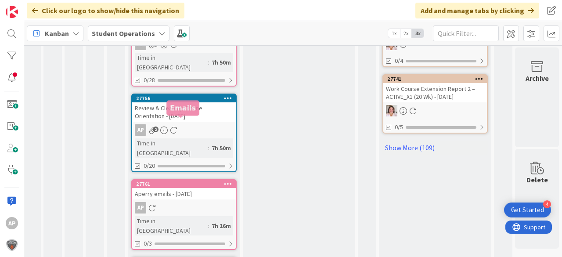
scroll to position [588, 31]
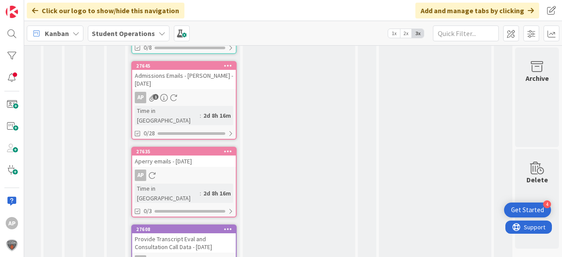
scroll to position [1513, 31]
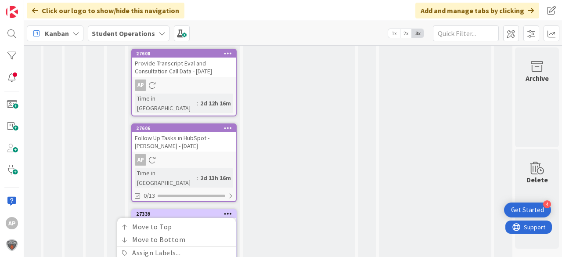
click at [124, 250] on button "Delete" at bounding box center [124, 258] width 33 height 16
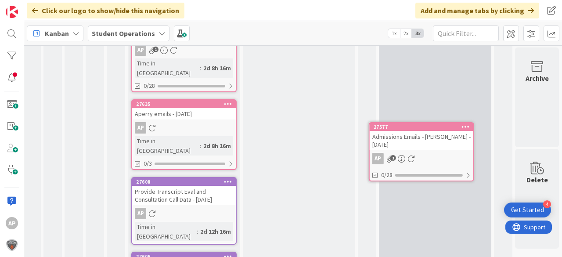
scroll to position [1454, 31]
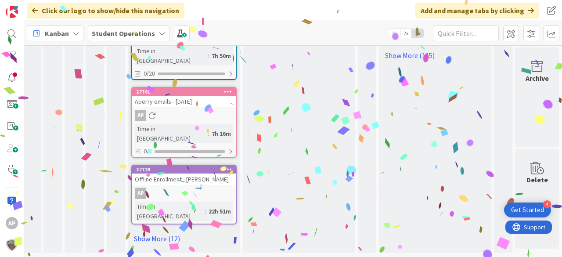
scroll to position [588, 31]
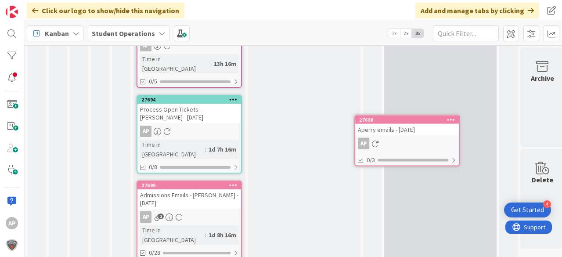
scroll to position [960, 23]
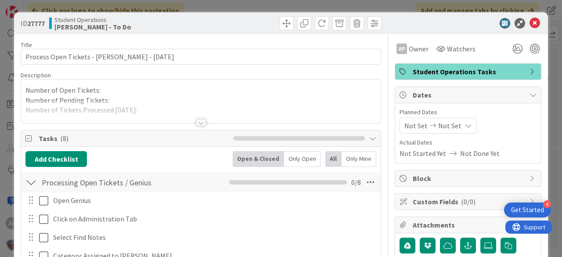
click at [139, 109] on div at bounding box center [200, 112] width 359 height 22
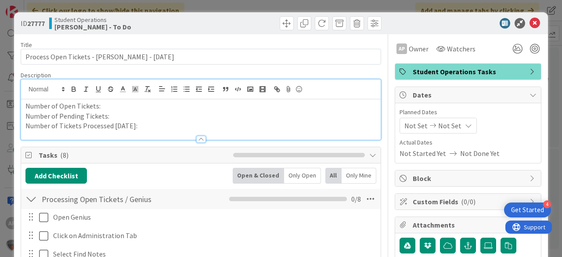
click at [143, 125] on p "Number of Tickets Processed Today:" at bounding box center [200, 126] width 351 height 10
click at [530, 17] on div "ID 27777 Student Operations Amanda - To Do" at bounding box center [281, 23] width 534 height 22
click at [529, 25] on icon at bounding box center [534, 23] width 11 height 11
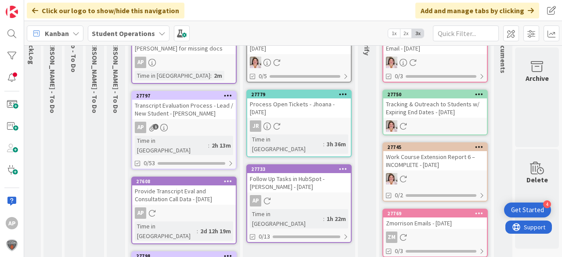
scroll to position [0, 31]
